Goal: Task Accomplishment & Management: Manage account settings

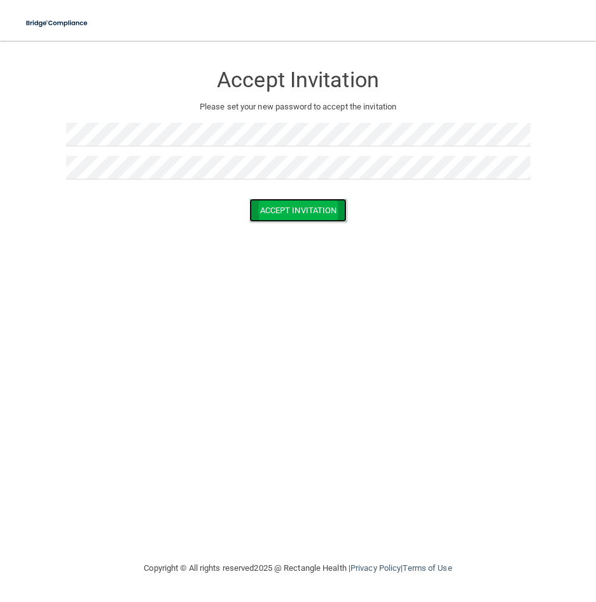
click at [288, 214] on button "Accept Invitation" at bounding box center [298, 211] width 98 height 24
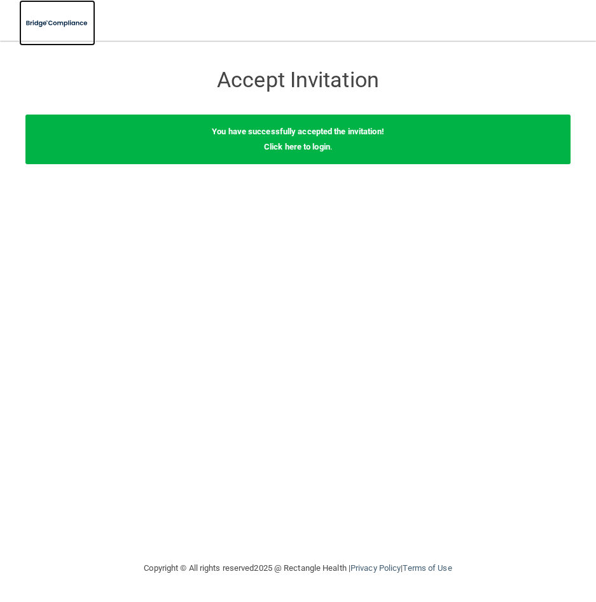
click at [62, 22] on img at bounding box center [57, 23] width 76 height 26
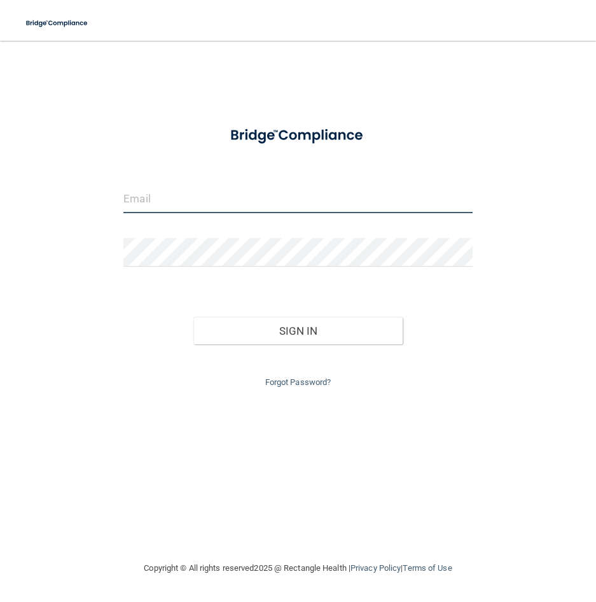
click at [168, 205] on input "email" at bounding box center [297, 199] width 349 height 29
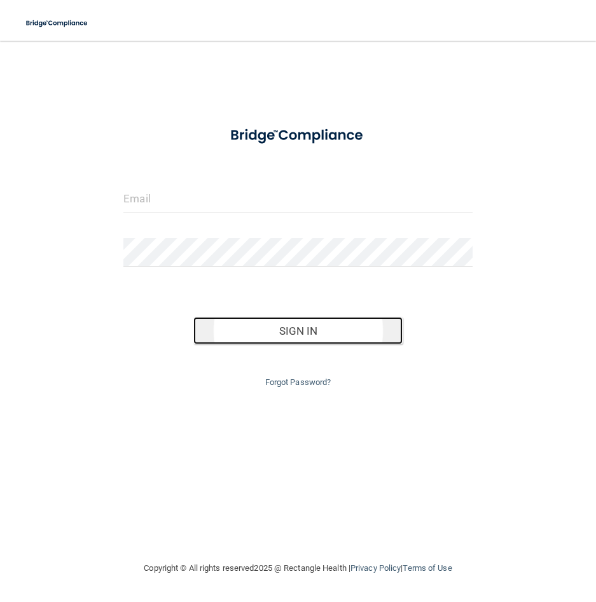
click at [277, 340] on button "Sign In" at bounding box center [297, 331] width 209 height 28
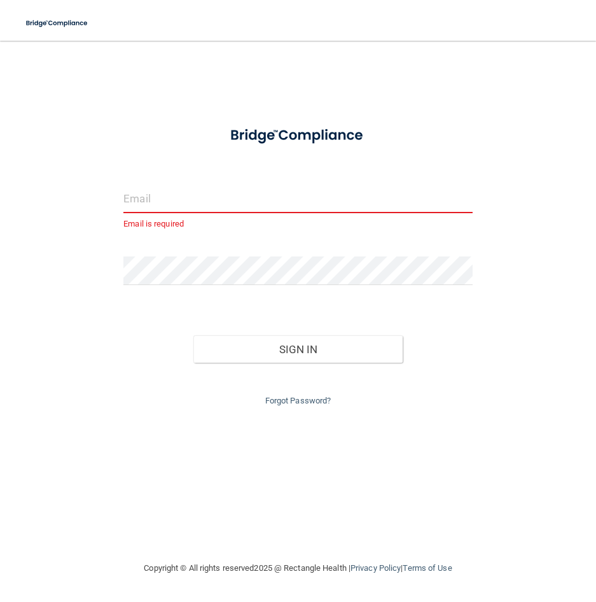
click at [150, 200] on input "email" at bounding box center [297, 199] width 349 height 29
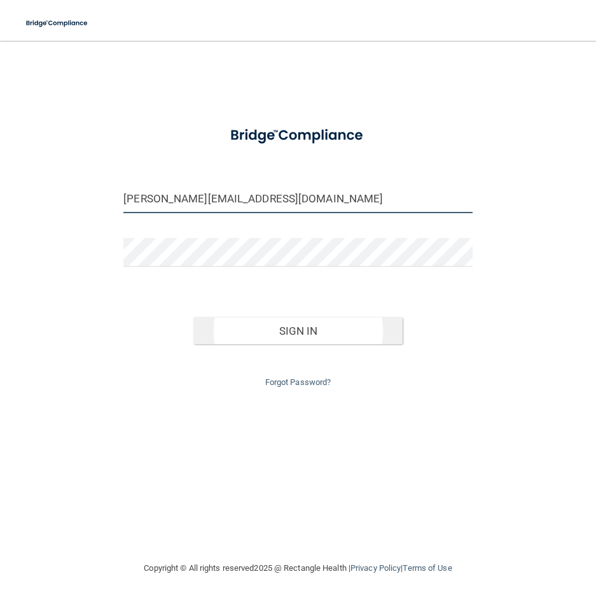
type input "[PERSON_NAME][EMAIL_ADDRESS][DOMAIN_NAME]"
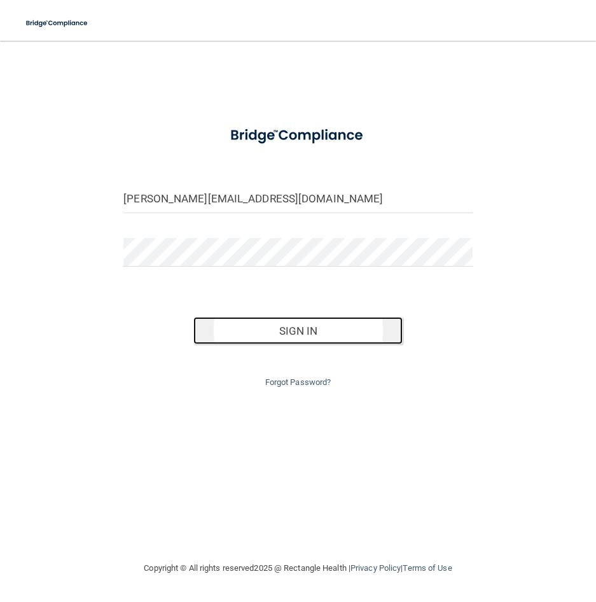
click at [315, 333] on button "Sign In" at bounding box center [297, 331] width 209 height 28
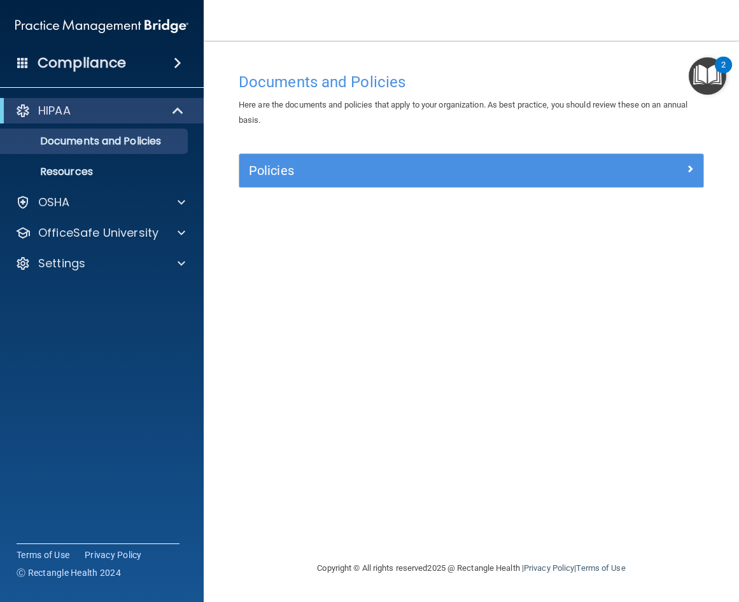
click at [540, 158] on div "Policies" at bounding box center [471, 170] width 464 height 33
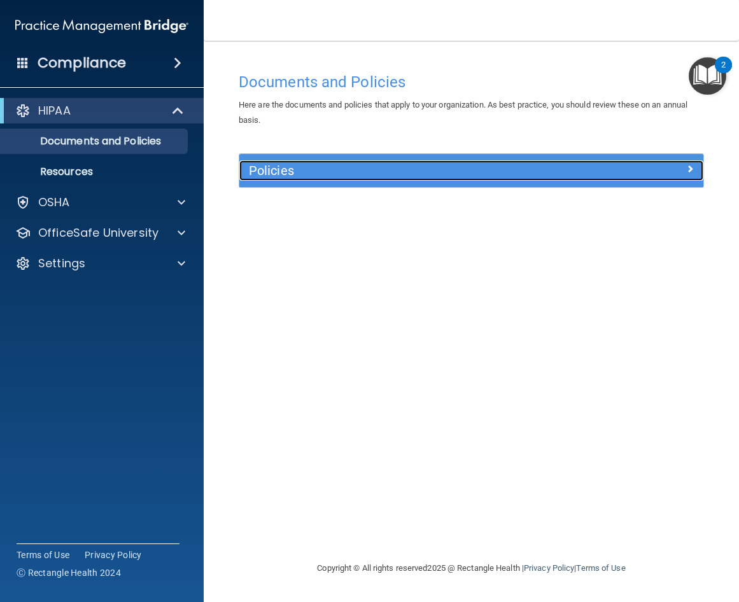
click at [596, 169] on span at bounding box center [690, 168] width 8 height 15
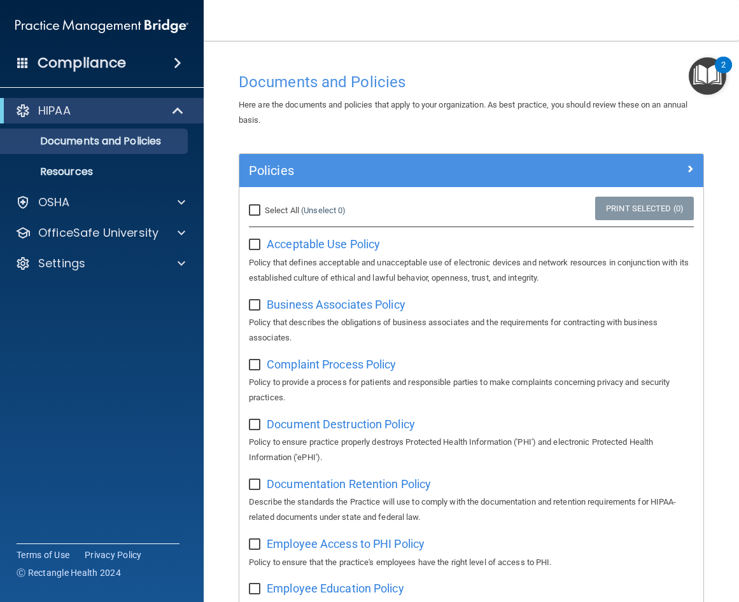
click at [251, 210] on input "Select All (Unselect 0) Unselect All" at bounding box center [256, 211] width 15 height 10
checkbox input "true"
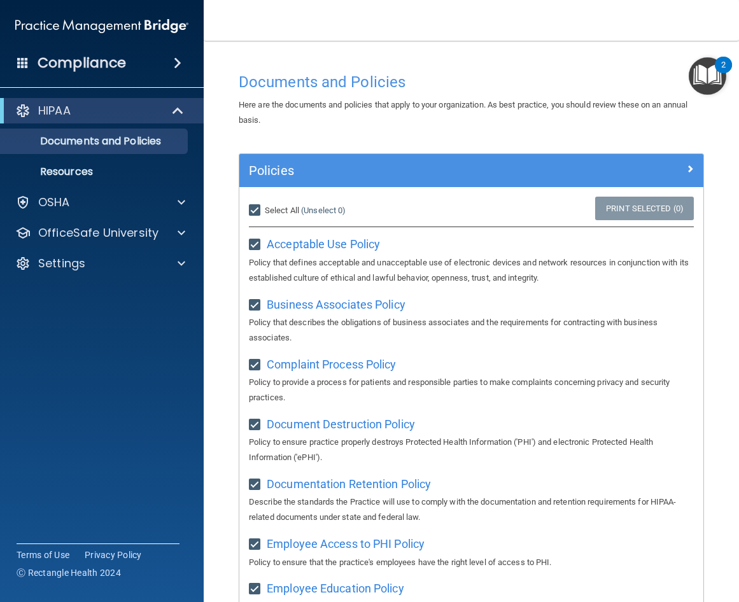
checkbox input "true"
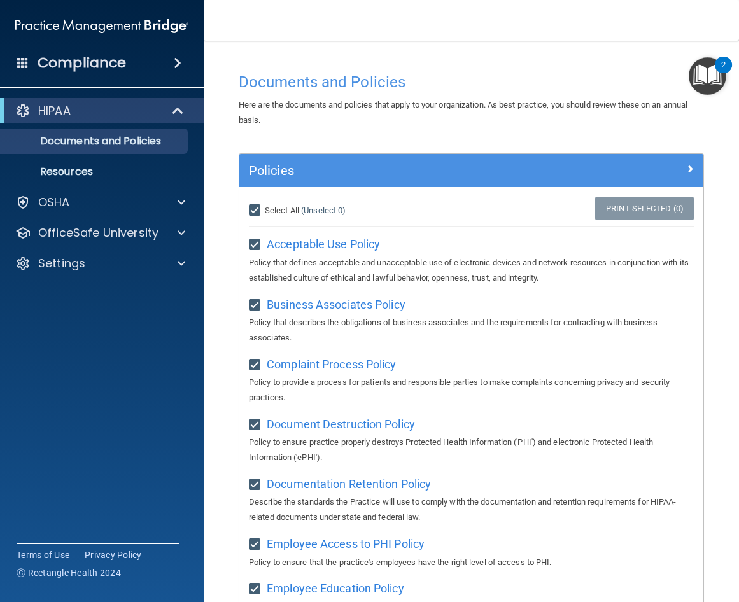
checkbox input "true"
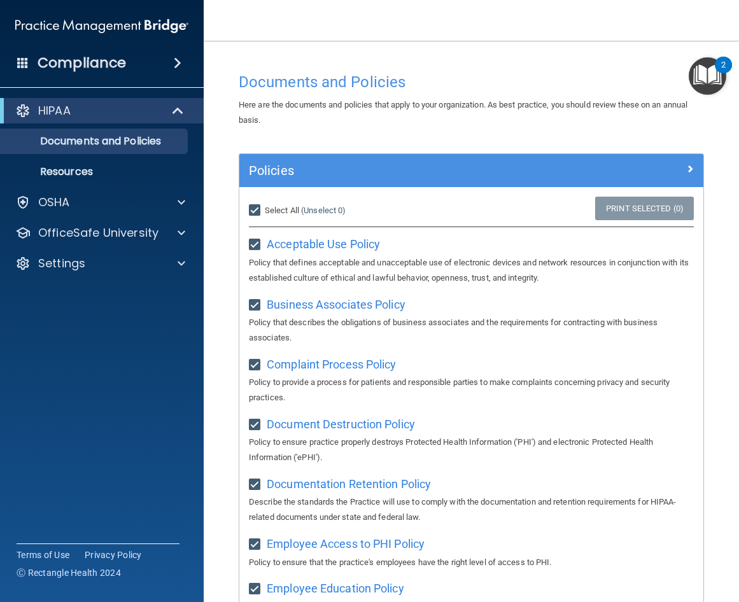
checkbox input "true"
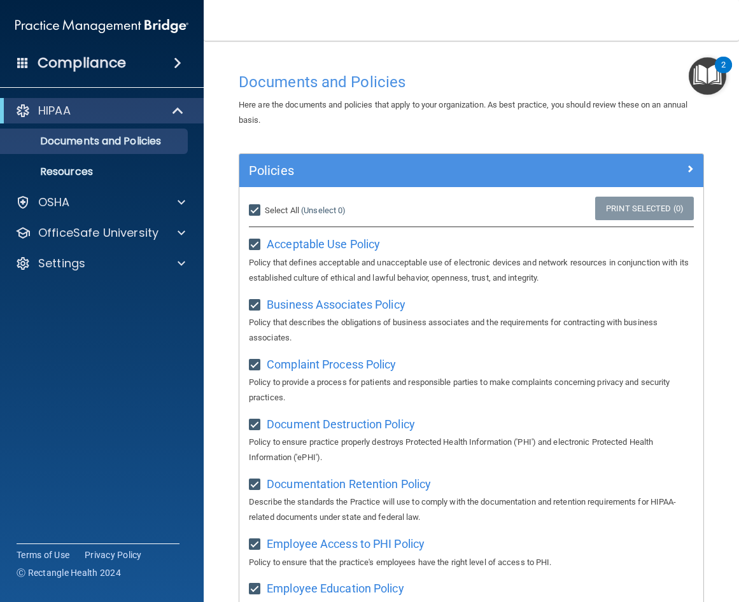
checkbox input "true"
